Goal: Transaction & Acquisition: Purchase product/service

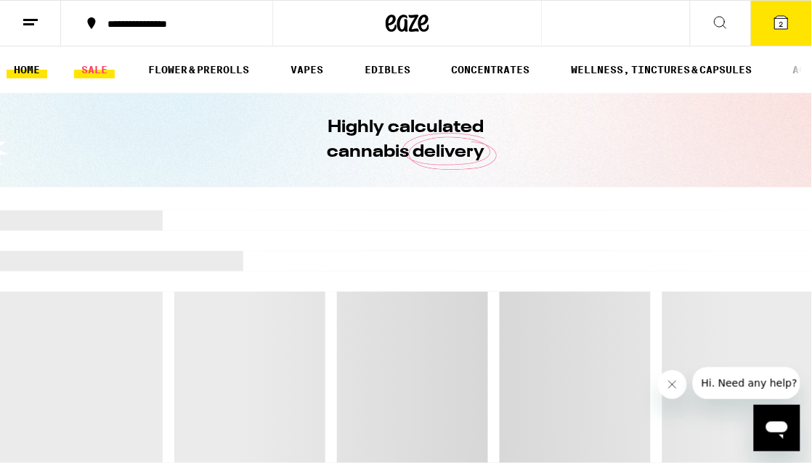
click at [101, 68] on link "SALE" at bounding box center [94, 69] width 41 height 17
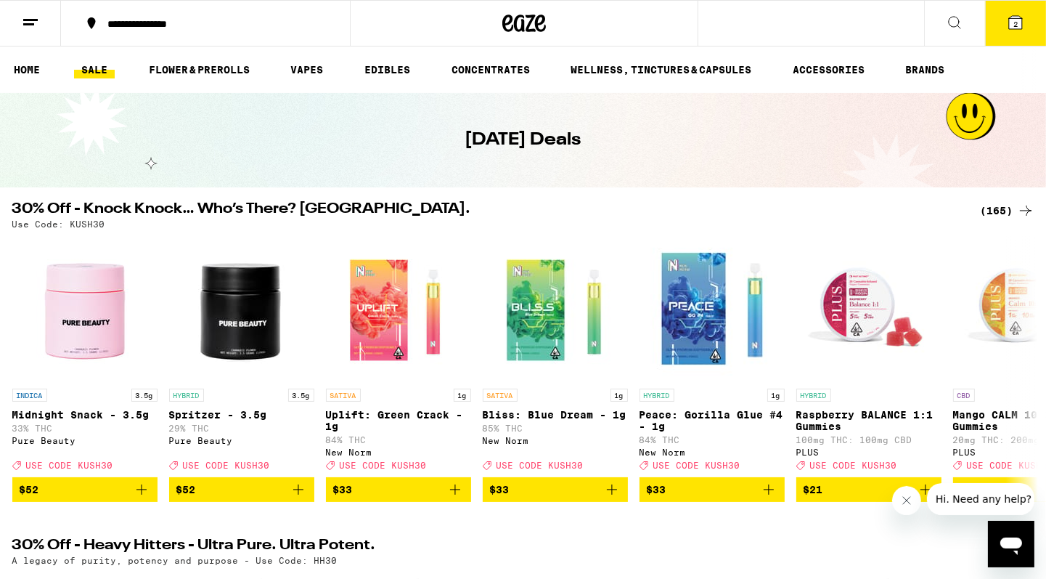
click at [811, 216] on div "(165)" at bounding box center [1008, 210] width 54 height 17
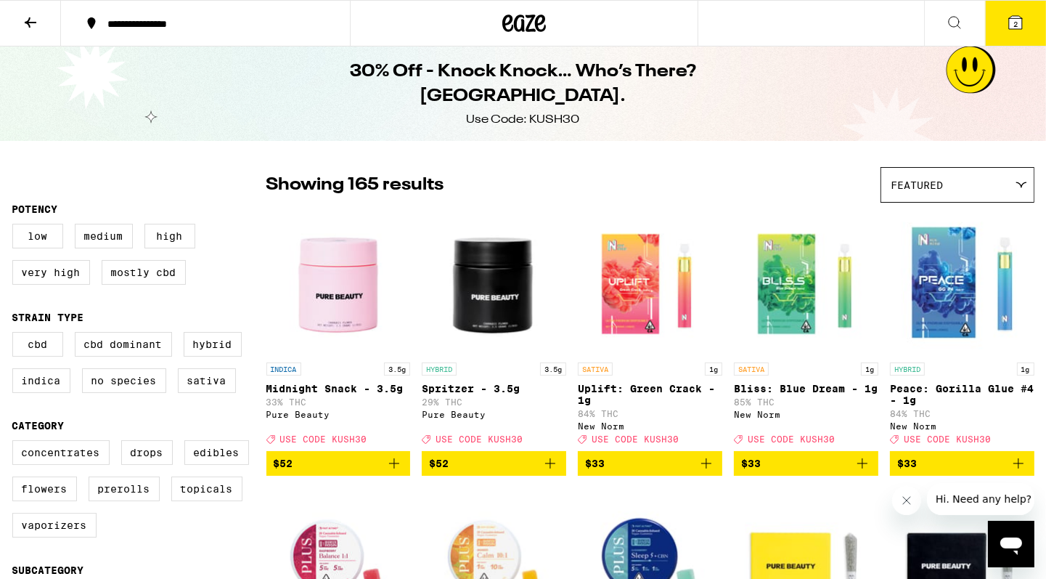
click at [30, 17] on icon at bounding box center [30, 22] width 17 height 17
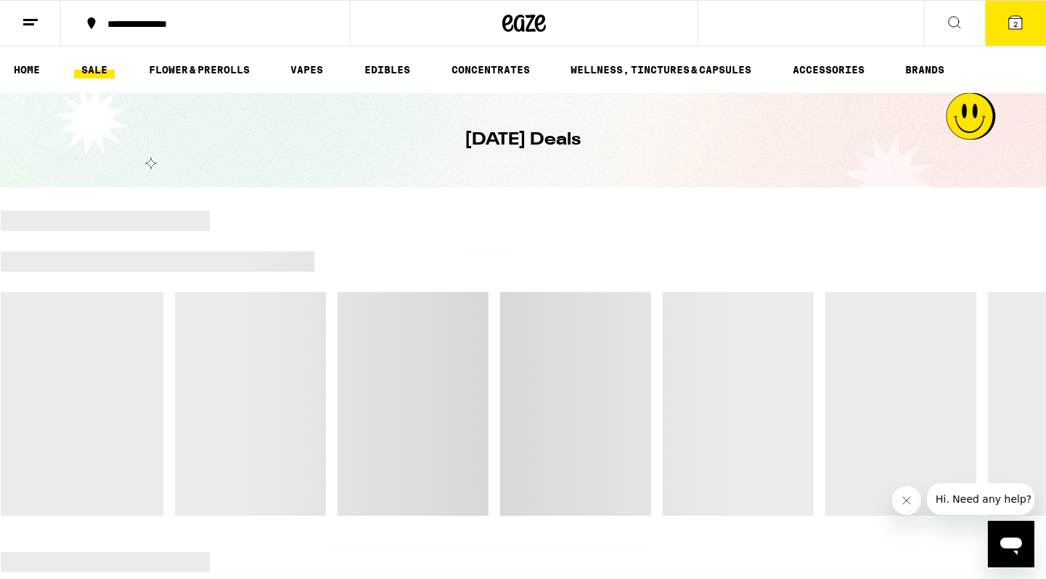
click at [811, 68] on ul "HOME SALE FLOWER & PREROLLS VAPES EDIBLES CONCENTRATES WELLNESS, TINCTURES & CA…" at bounding box center [523, 69] width 1046 height 46
click at [811, 70] on link "BRANDS" at bounding box center [926, 69] width 54 height 17
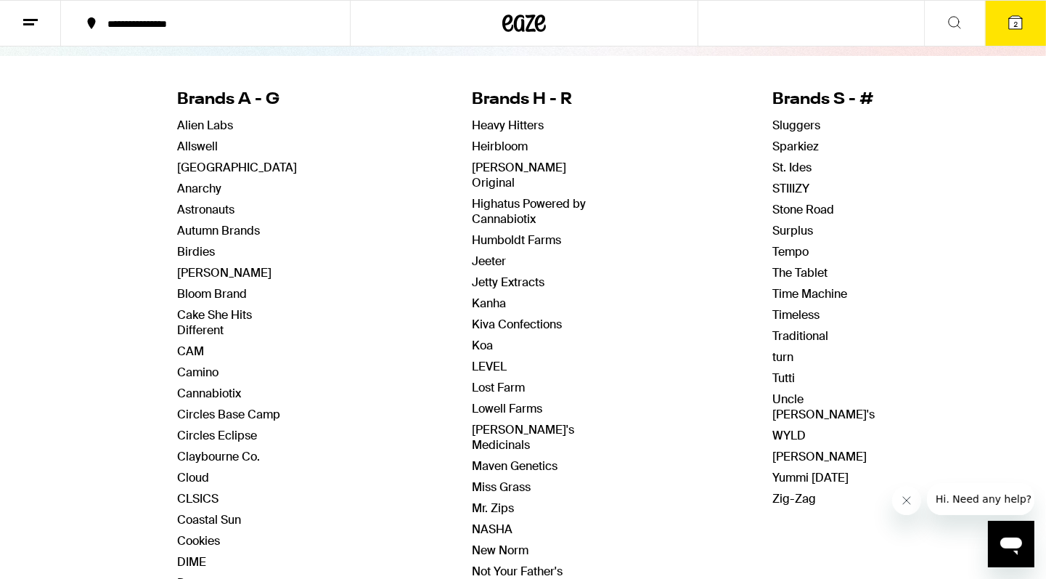
scroll to position [132, 0]
click at [811, 32] on button at bounding box center [954, 24] width 61 height 46
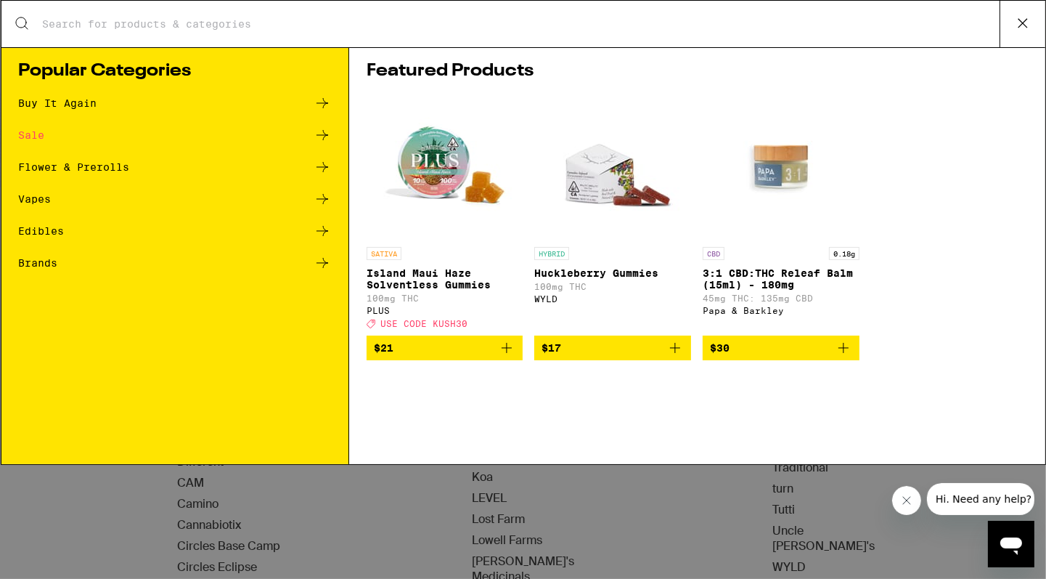
scroll to position [0, 0]
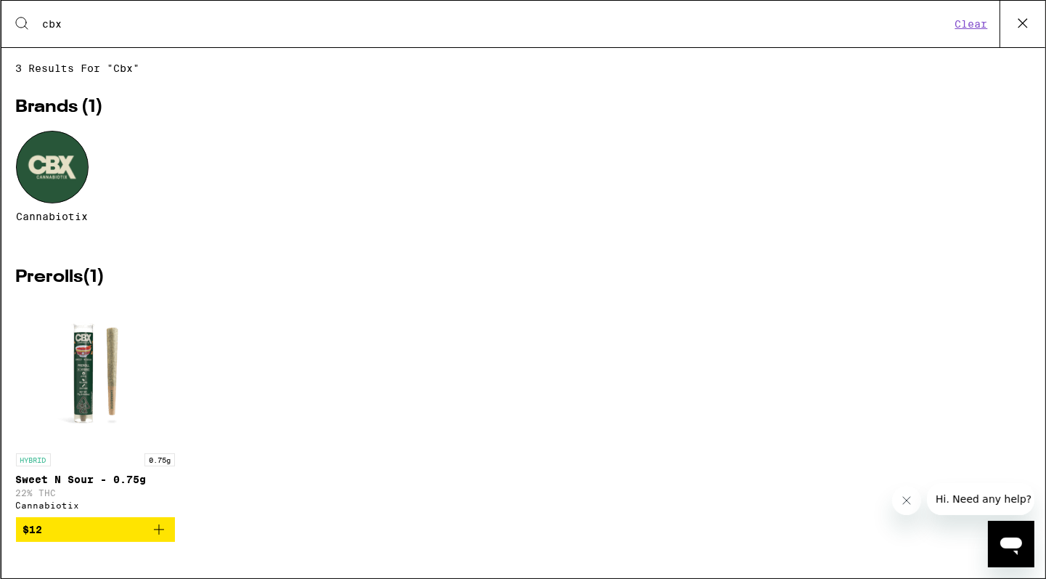
type input "cbs"
drag, startPoint x: 957, startPoint y: 32, endPoint x: 65, endPoint y: 177, distance: 903.9
click at [65, 177] on div "3 results for "cbx" Brands ( 1 ) Cannabiotix Prerolls ( 1 ) HYBRID 0.75g Sweet …" at bounding box center [523, 312] width 1044 height 501
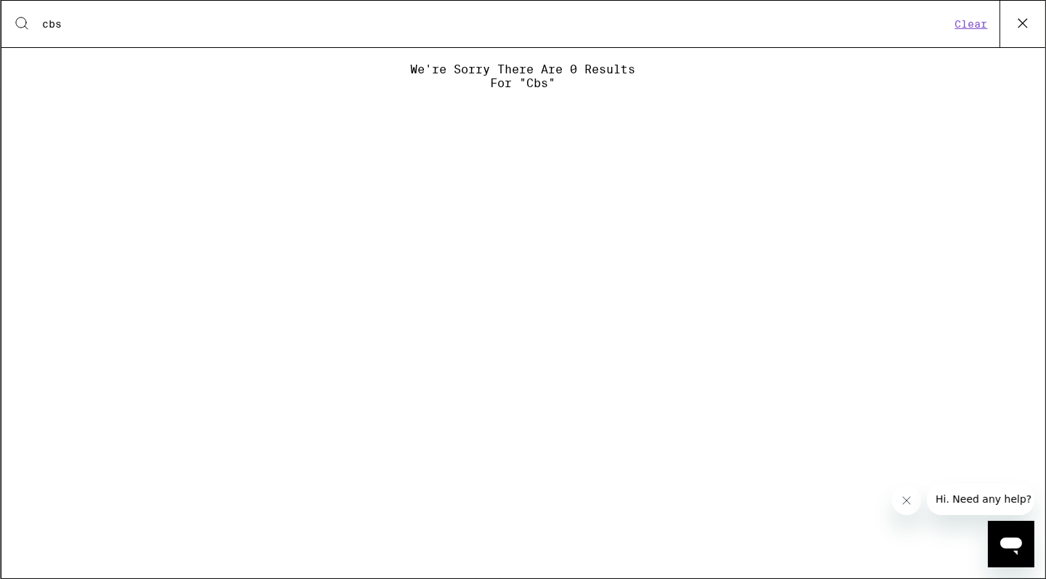
click at [301, 35] on div "Search for Products cbs Clear" at bounding box center [523, 24] width 1044 height 46
click at [811, 23] on button "Clear" at bounding box center [971, 23] width 41 height 13
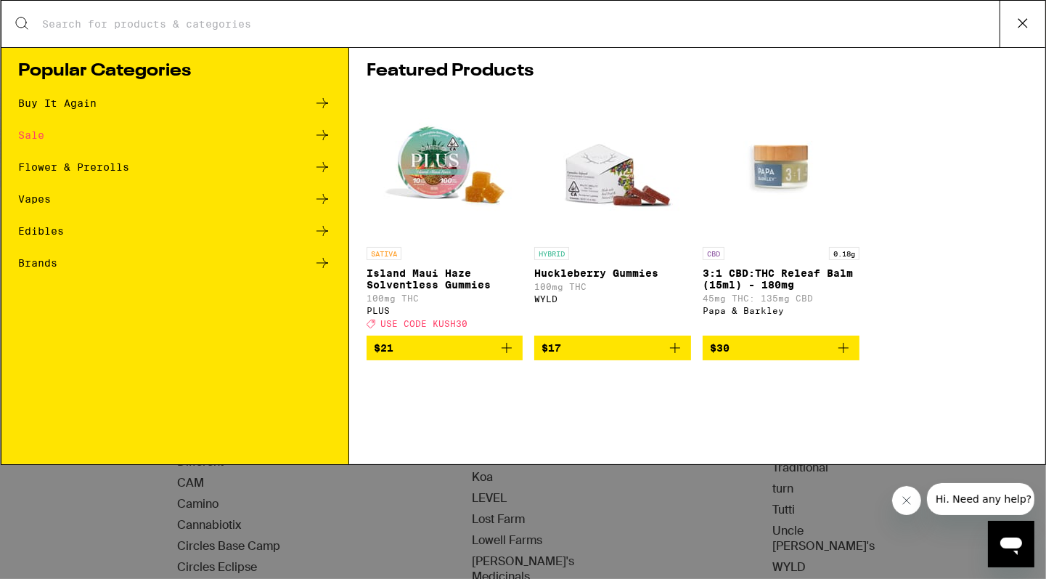
click at [811, 20] on button at bounding box center [1023, 24] width 46 height 46
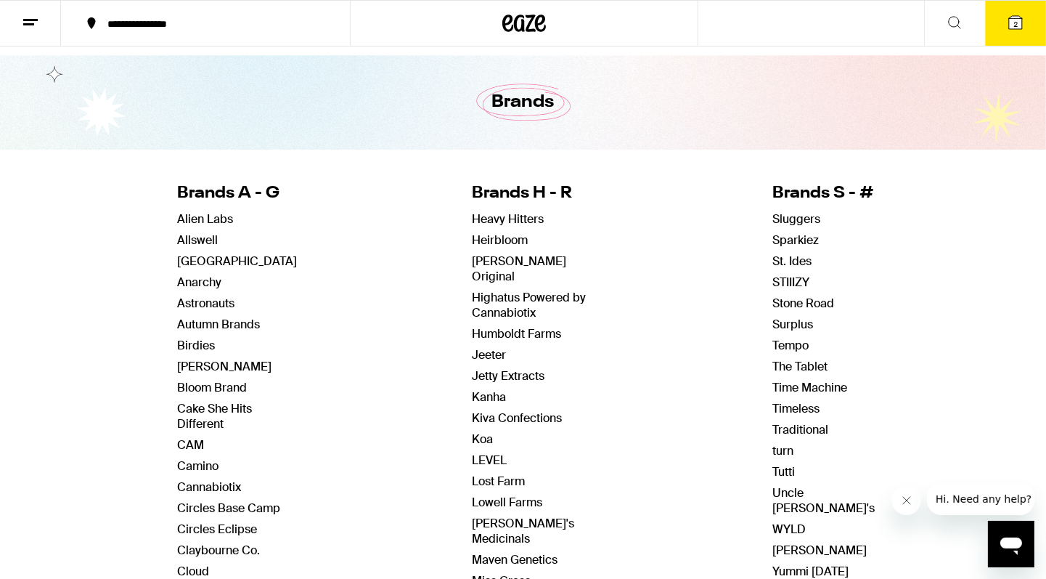
scroll to position [55, 0]
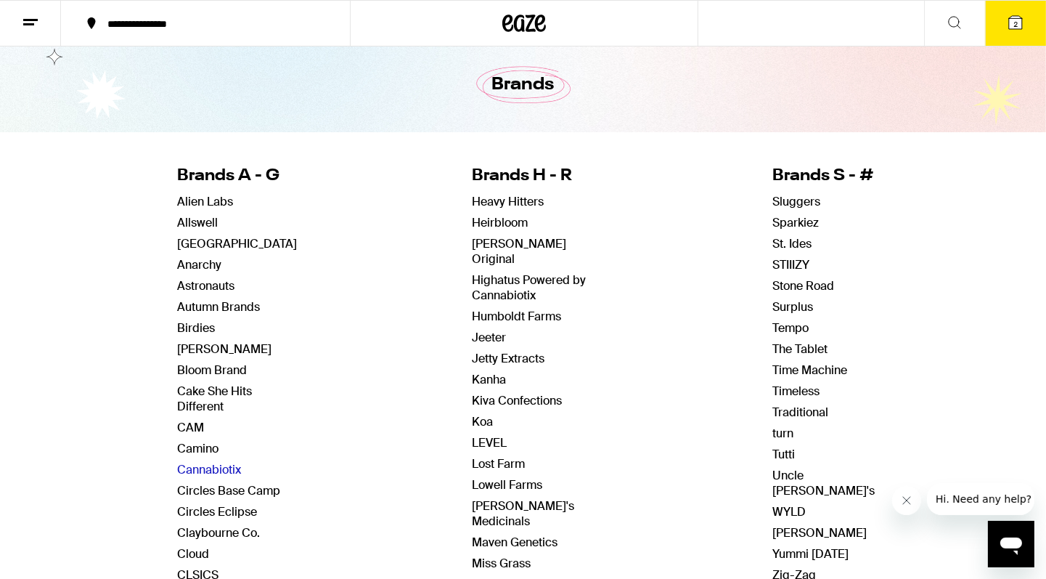
click at [234, 462] on link "Cannabiotix" at bounding box center [210, 469] width 64 height 15
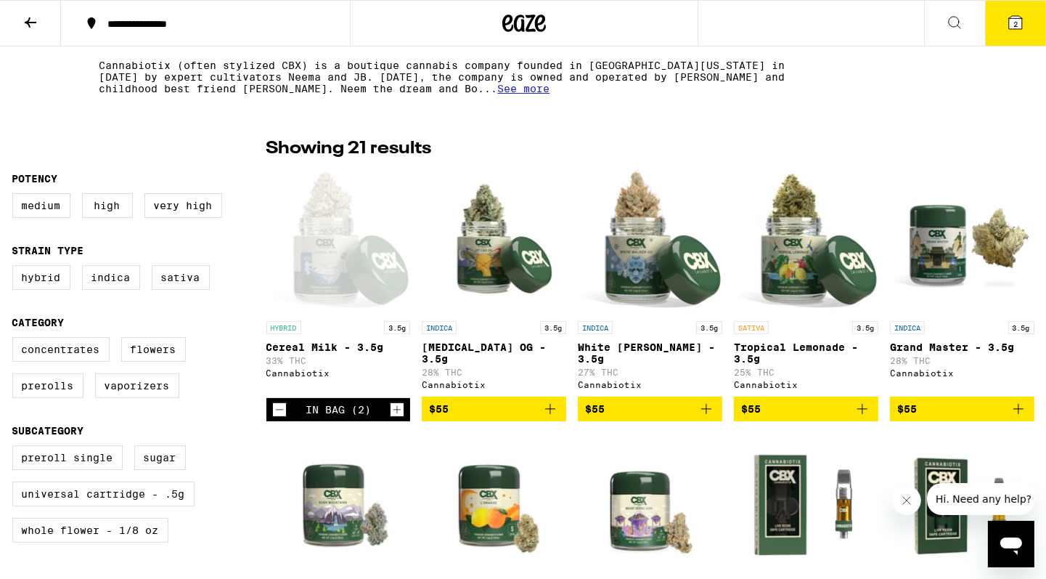
scroll to position [284, 0]
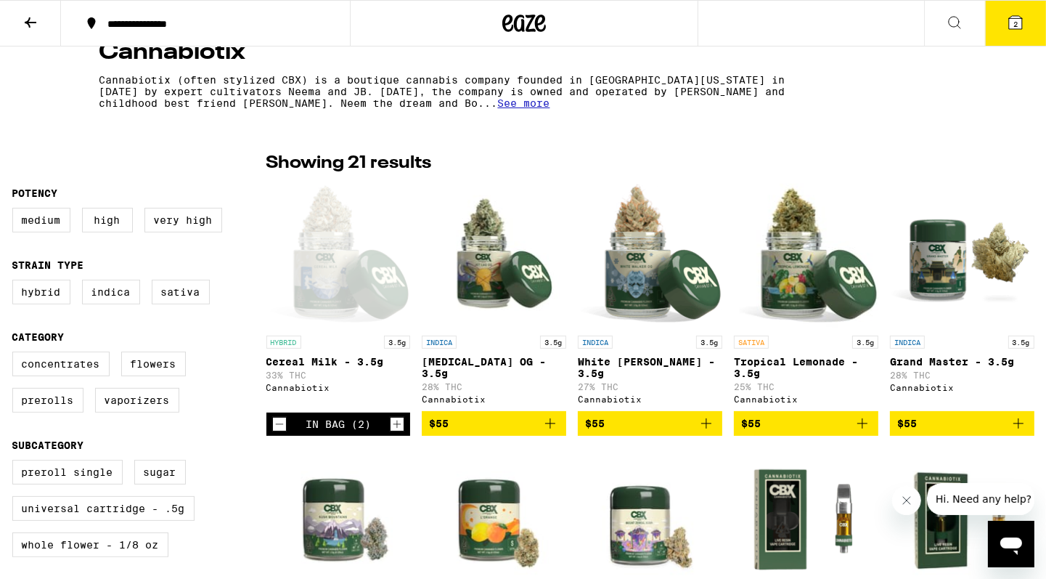
click at [396, 433] on icon "Increment" at bounding box center [397, 423] width 13 height 17
click at [811, 26] on button "4" at bounding box center [1015, 23] width 61 height 45
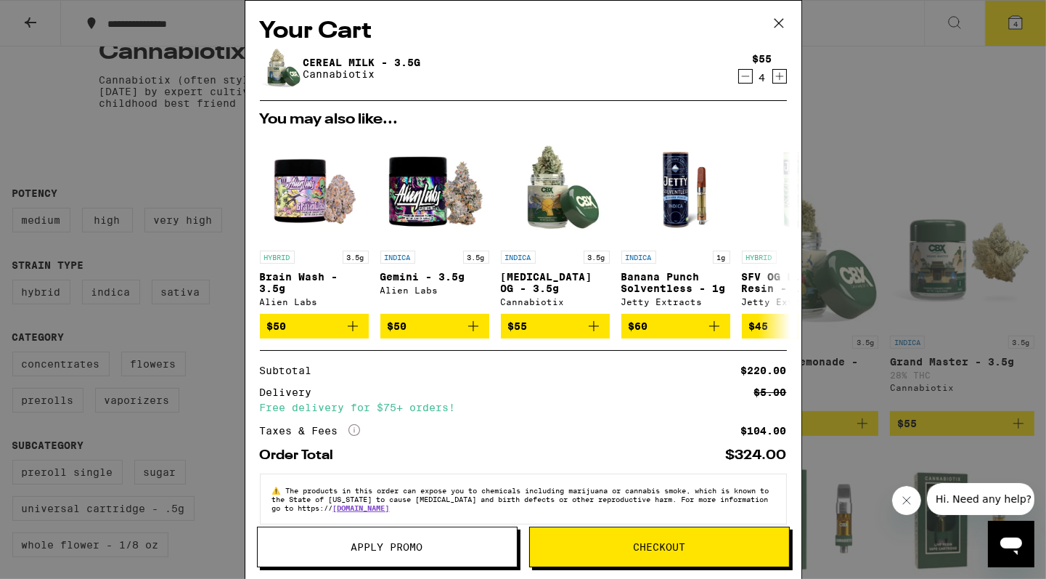
click at [770, 18] on icon at bounding box center [779, 23] width 22 height 22
